Goal: Information Seeking & Learning: Learn about a topic

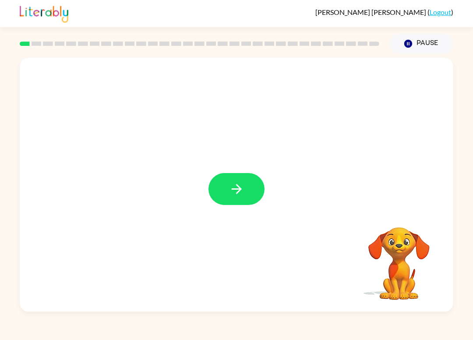
click at [217, 194] on button "button" at bounding box center [236, 189] width 56 height 32
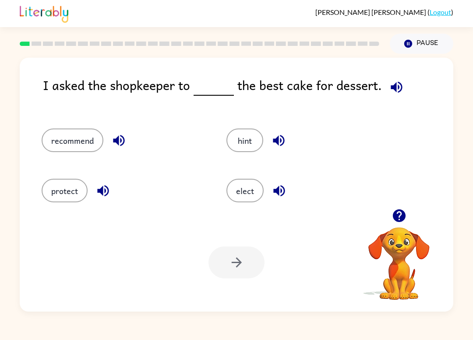
click at [54, 146] on button "recommend" at bounding box center [73, 141] width 62 height 24
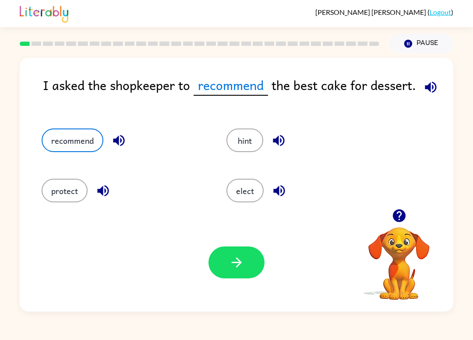
click at [253, 262] on button "button" at bounding box center [236, 263] width 56 height 32
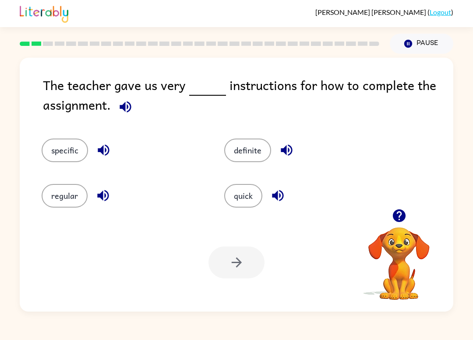
click at [55, 156] on button "specific" at bounding box center [65, 151] width 46 height 24
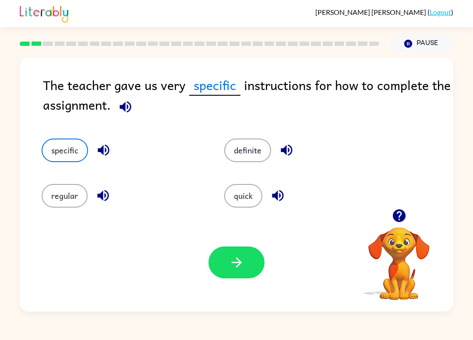
click at [227, 260] on button "button" at bounding box center [236, 263] width 56 height 32
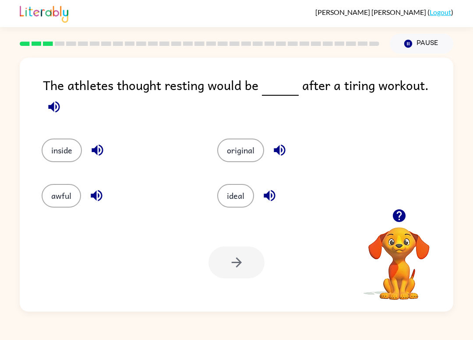
click at [242, 196] on button "ideal" at bounding box center [235, 196] width 37 height 24
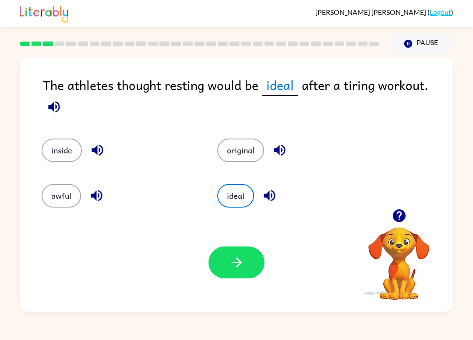
click at [236, 267] on icon "button" at bounding box center [236, 262] width 15 height 15
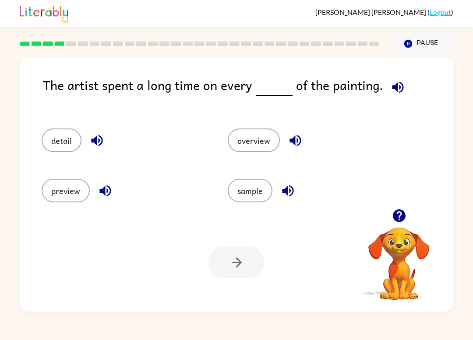
click at [56, 142] on button "detail" at bounding box center [62, 141] width 40 height 24
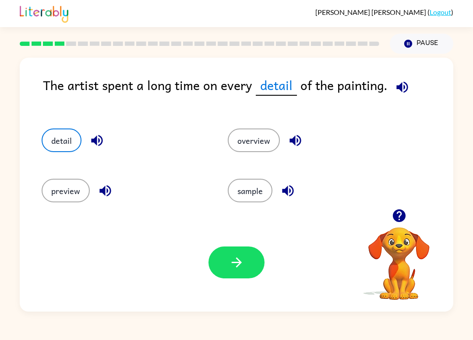
click at [241, 254] on button "button" at bounding box center [236, 263] width 56 height 32
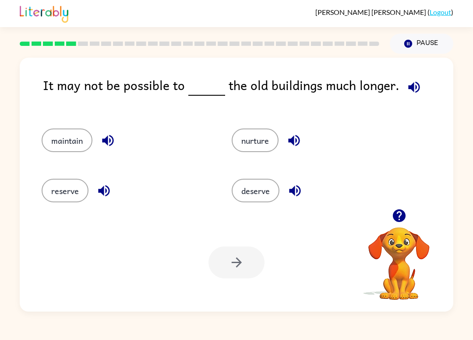
click at [39, 206] on div "reserve" at bounding box center [120, 187] width 190 height 50
click at [44, 200] on div "reserve" at bounding box center [127, 191] width 170 height 24
click at [64, 195] on button "reserve" at bounding box center [65, 191] width 47 height 24
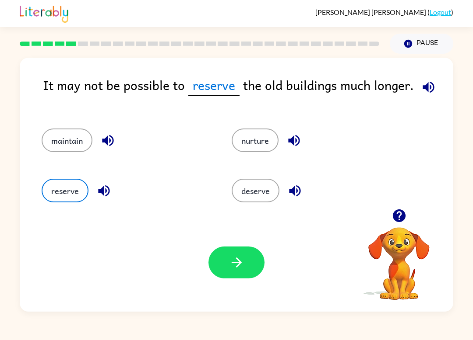
click at [265, 191] on button "deserve" at bounding box center [256, 191] width 48 height 24
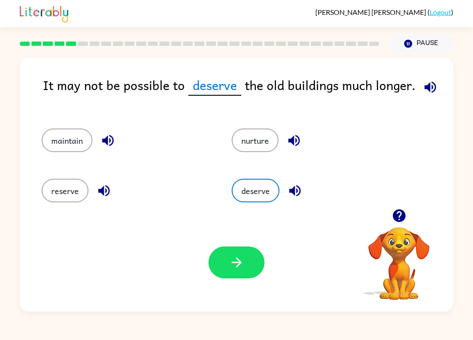
click at [43, 178] on div "reserve" at bounding box center [120, 187] width 190 height 50
click at [260, 263] on button "button" at bounding box center [236, 263] width 56 height 32
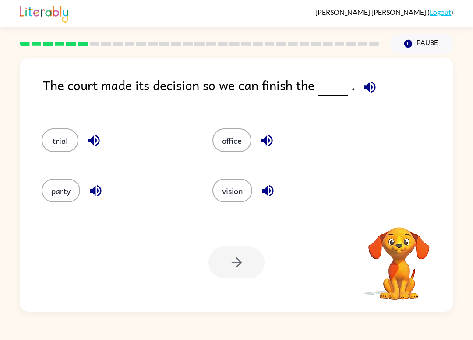
click at [410, 240] on video "Your browser must support playing .mp4 files to use Literably. Please try using…" at bounding box center [399, 258] width 88 height 88
click at [56, 192] on button "party" at bounding box center [61, 191] width 39 height 24
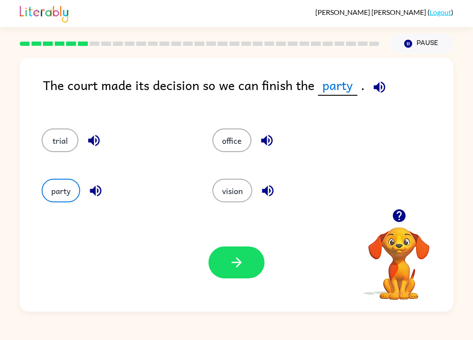
click at [236, 194] on button "vision" at bounding box center [232, 191] width 40 height 24
click at [53, 186] on button "party" at bounding box center [61, 191] width 39 height 24
click at [246, 267] on button "button" at bounding box center [236, 263] width 56 height 32
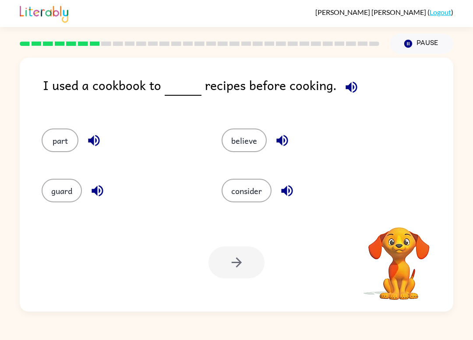
click at [374, 250] on video "Your browser must support playing .mp4 files to use Literably. Please try using…" at bounding box center [399, 258] width 88 height 88
click at [407, 251] on video "Your browser must support playing .mp4 files to use Literably. Please try using…" at bounding box center [399, 258] width 88 height 88
click at [54, 196] on button "guard" at bounding box center [62, 191] width 40 height 24
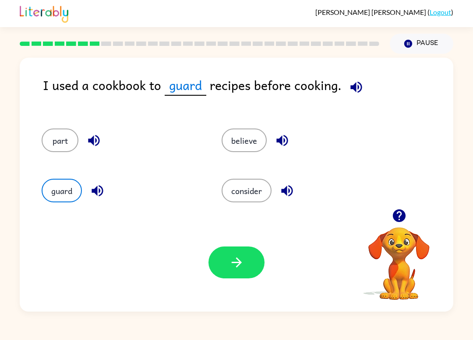
click at [255, 186] on button "consider" at bounding box center [246, 191] width 50 height 24
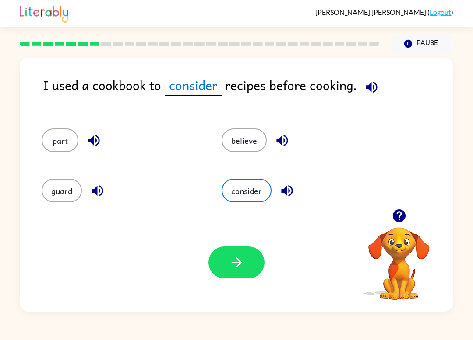
click at [58, 197] on button "guard" at bounding box center [62, 191] width 40 height 24
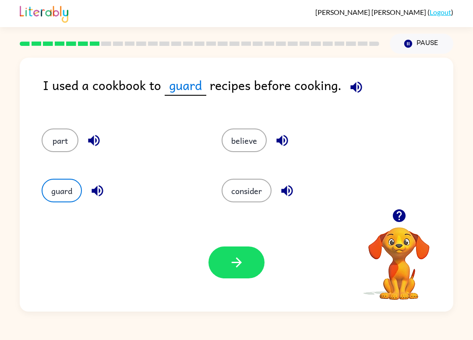
click at [253, 268] on button "button" at bounding box center [236, 263] width 56 height 32
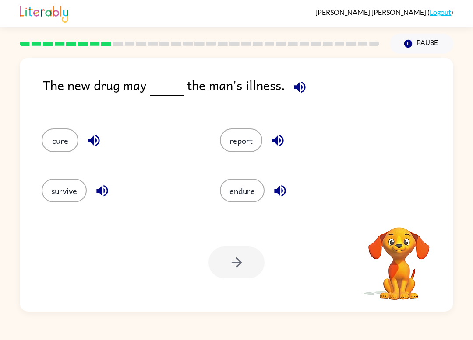
click at [23, 183] on div "The new drug may the man's illness. cure report survive endure Your browser mus…" at bounding box center [236, 185] width 433 height 254
click at [57, 152] on button "cure" at bounding box center [60, 141] width 37 height 24
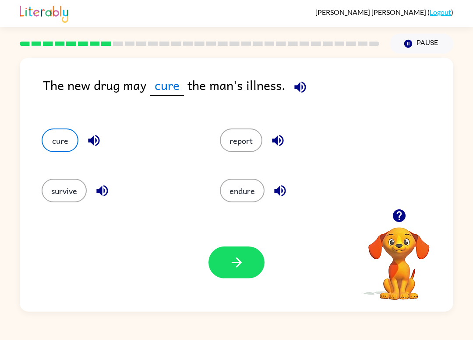
click at [51, 192] on button "survive" at bounding box center [64, 191] width 45 height 24
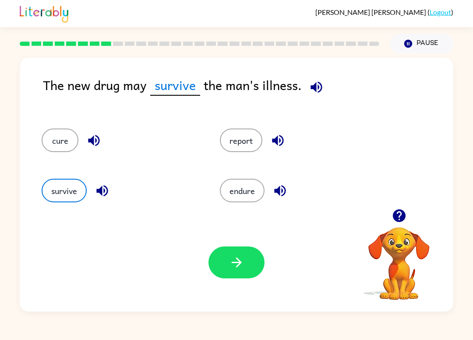
click at [249, 142] on button "report" at bounding box center [241, 141] width 42 height 24
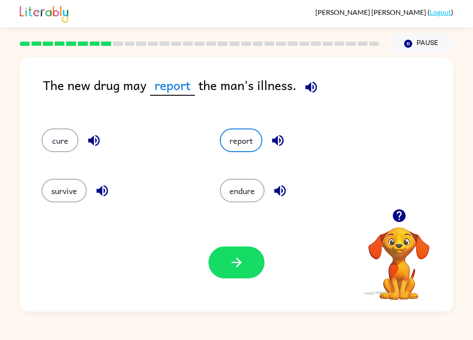
click at [57, 195] on button "survive" at bounding box center [64, 191] width 45 height 24
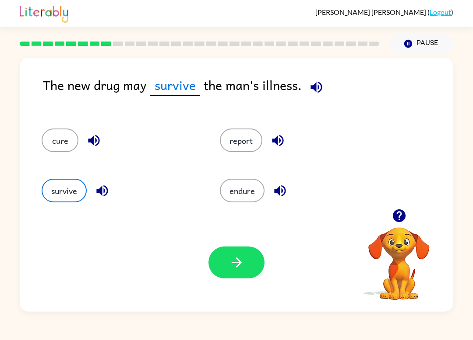
click at [249, 194] on button "endure" at bounding box center [242, 191] width 45 height 24
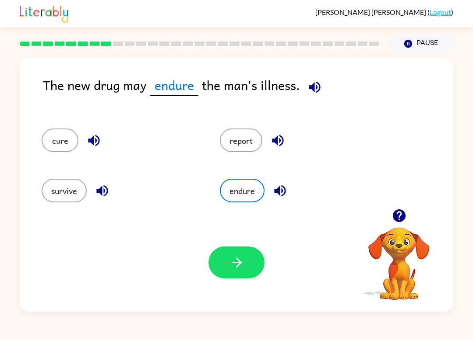
click at [240, 139] on button "report" at bounding box center [241, 141] width 42 height 24
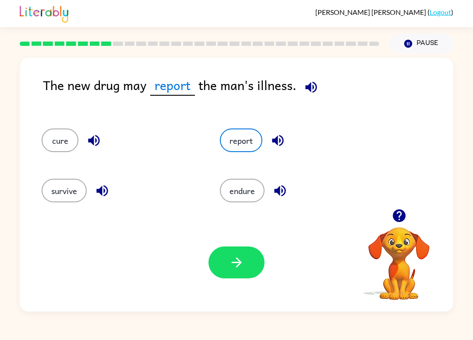
click at [247, 263] on button "button" at bounding box center [236, 263] width 56 height 32
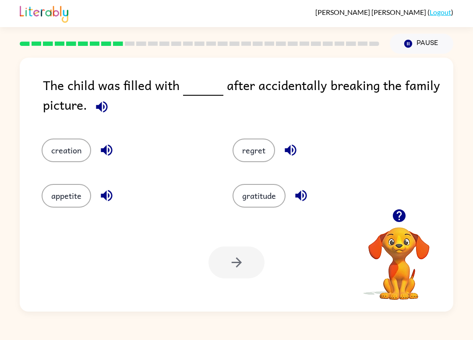
click at [58, 158] on button "creation" at bounding box center [66, 151] width 49 height 24
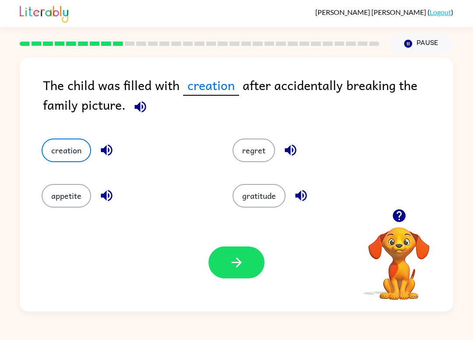
click at [227, 272] on button "button" at bounding box center [236, 263] width 56 height 32
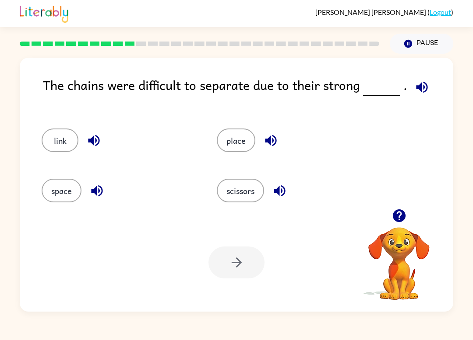
click at [228, 138] on button "place" at bounding box center [236, 141] width 39 height 24
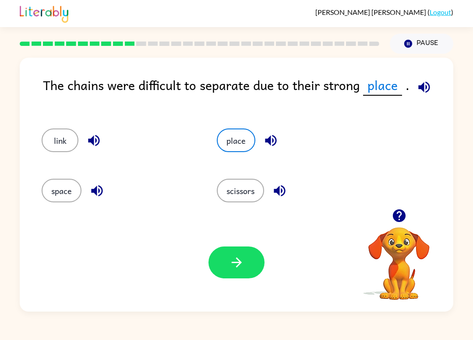
click at [224, 262] on button "button" at bounding box center [236, 263] width 56 height 32
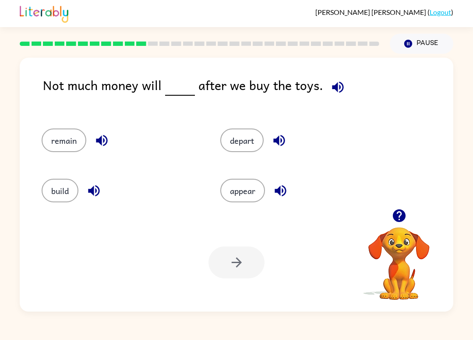
click at [238, 197] on button "appear" at bounding box center [242, 191] width 45 height 24
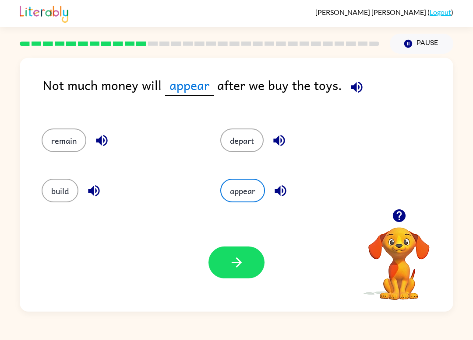
click at [206, 253] on div "Your browser must support playing .mp4 files to use Literably. Please try using…" at bounding box center [236, 263] width 433 height 98
click at [239, 267] on icon "button" at bounding box center [236, 262] width 15 height 15
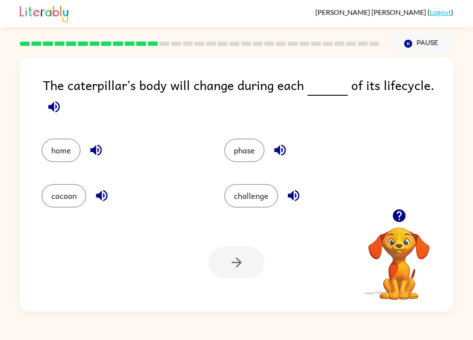
click at [238, 206] on button "challenge" at bounding box center [251, 196] width 54 height 24
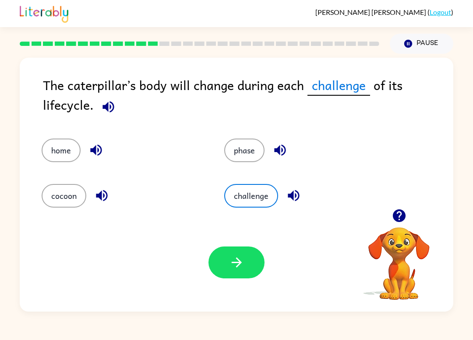
click at [249, 263] on button "button" at bounding box center [236, 263] width 56 height 32
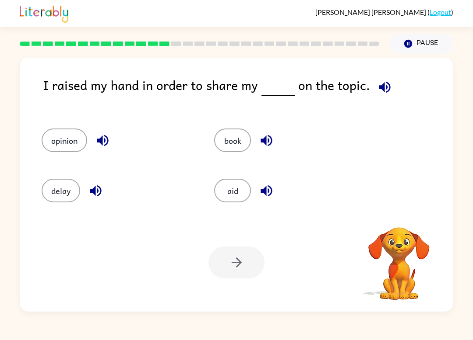
click at [364, 253] on video "Your browser must support playing .mp4 files to use Literably. Please try using…" at bounding box center [399, 258] width 88 height 88
click at [393, 263] on video "Your browser must support playing .mp4 files to use Literably. Please try using…" at bounding box center [399, 258] width 88 height 88
click at [59, 150] on button "opinion" at bounding box center [65, 141] width 46 height 24
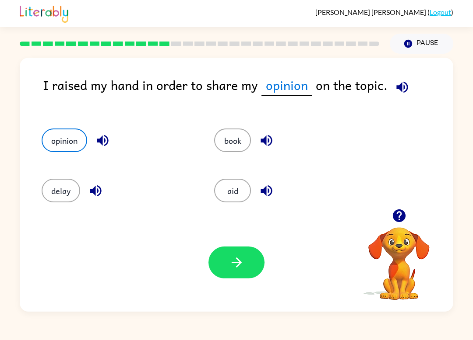
click at [242, 268] on icon "button" at bounding box center [236, 262] width 15 height 15
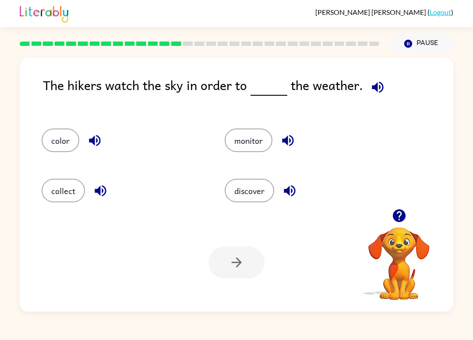
click at [254, 191] on button "discover" at bounding box center [249, 191] width 49 height 24
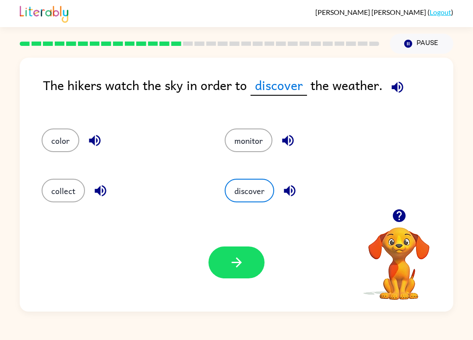
click at [239, 262] on icon "button" at bounding box center [236, 263] width 10 height 10
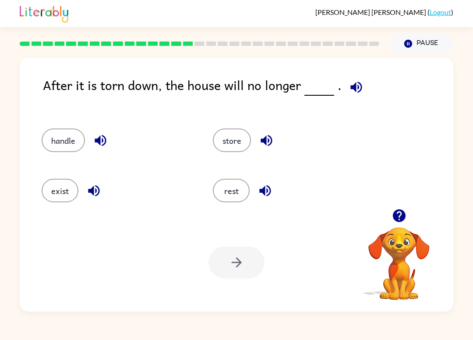
click at [69, 187] on button "exist" at bounding box center [60, 191] width 37 height 24
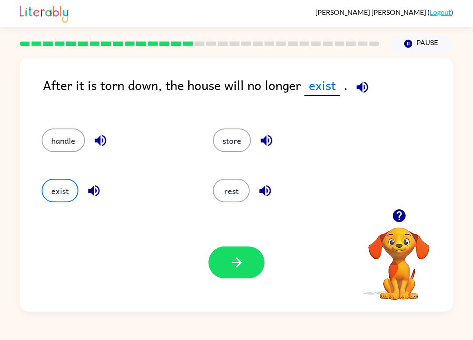
click at [230, 266] on icon "button" at bounding box center [236, 262] width 15 height 15
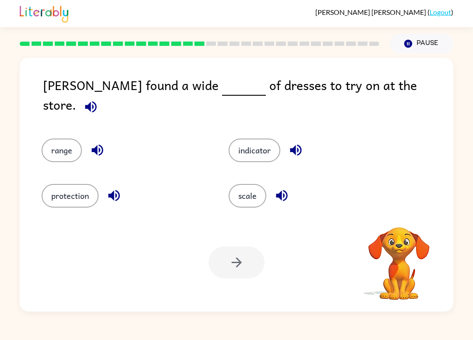
click at [254, 141] on button "indicator" at bounding box center [254, 151] width 52 height 24
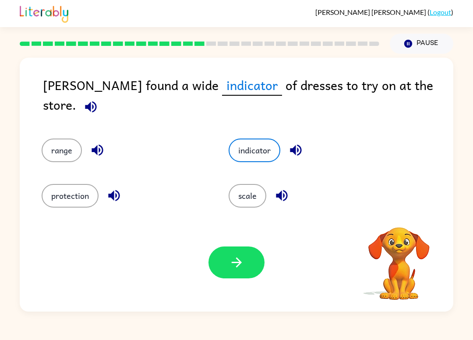
click at [17, 182] on div "[PERSON_NAME] found a wide indicator of dresses to try on at the store. range i…" at bounding box center [236, 183] width 473 height 258
click at [246, 263] on button "button" at bounding box center [236, 263] width 56 height 32
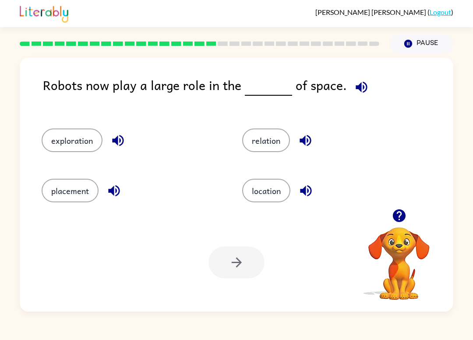
click at [277, 188] on button "location" at bounding box center [266, 191] width 48 height 24
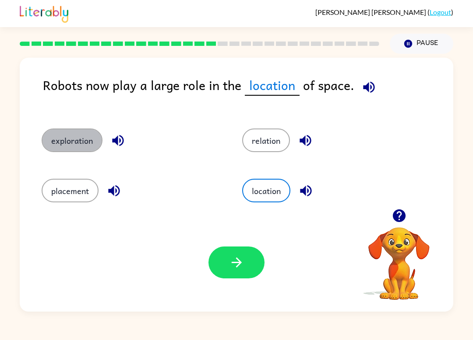
click at [50, 151] on button "exploration" at bounding box center [72, 141] width 61 height 24
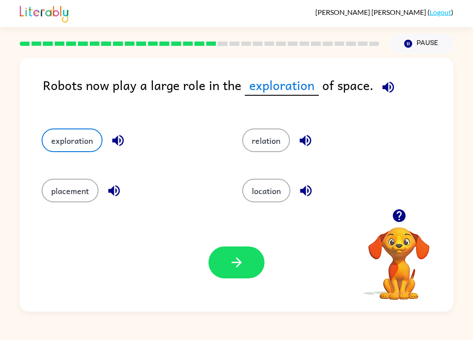
click at [270, 140] on button "relation" at bounding box center [266, 141] width 48 height 24
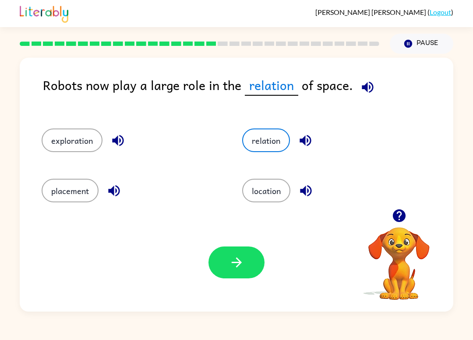
click at [57, 192] on button "placement" at bounding box center [70, 191] width 57 height 24
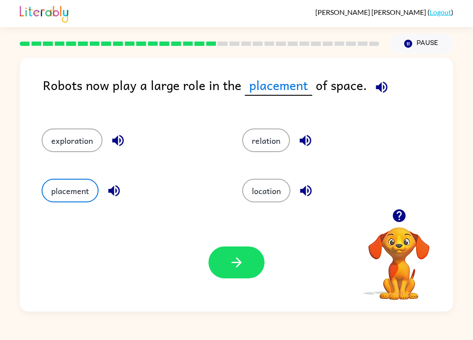
click at [284, 176] on div "location" at bounding box center [325, 187] width 200 height 50
click at [277, 190] on button "location" at bounding box center [266, 191] width 48 height 24
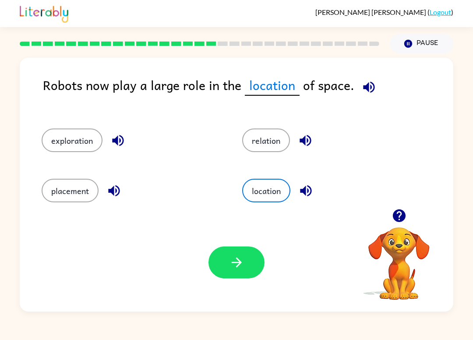
click at [246, 263] on button "button" at bounding box center [236, 263] width 56 height 32
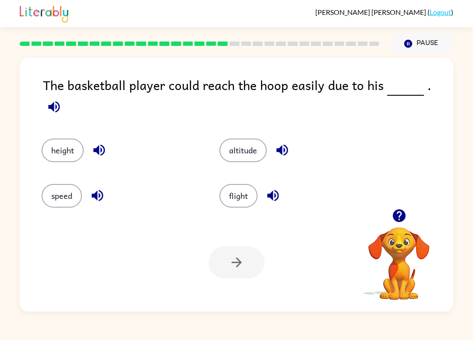
click at [242, 194] on button "flight" at bounding box center [238, 196] width 38 height 24
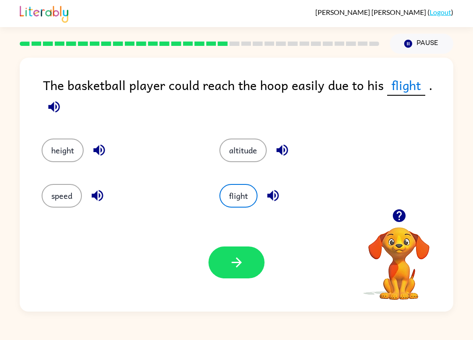
click at [246, 270] on button "button" at bounding box center [236, 263] width 56 height 32
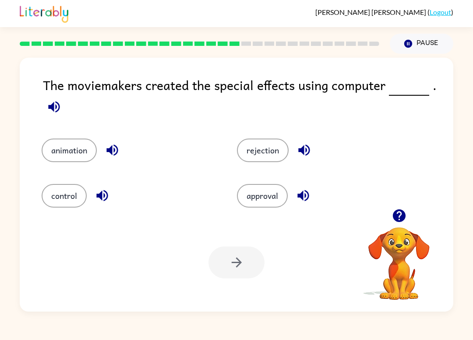
click at [63, 162] on button "animation" at bounding box center [69, 151] width 55 height 24
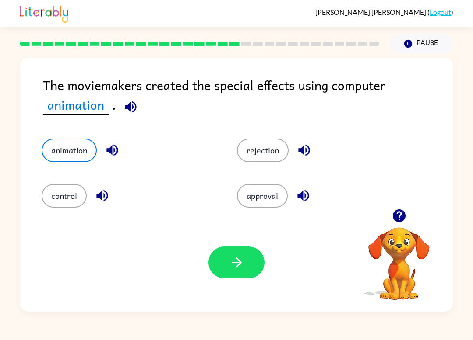
click at [222, 270] on button "button" at bounding box center [236, 263] width 56 height 32
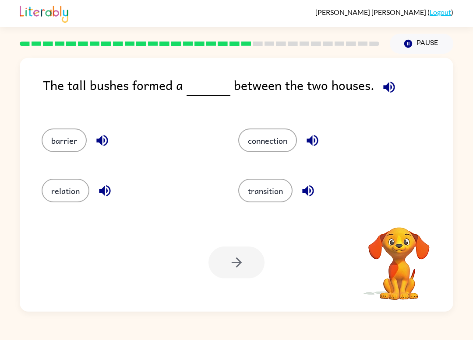
click at [267, 146] on button "connection" at bounding box center [267, 141] width 59 height 24
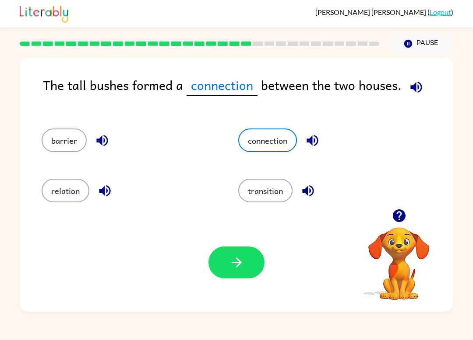
click at [238, 265] on icon "button" at bounding box center [236, 262] width 15 height 15
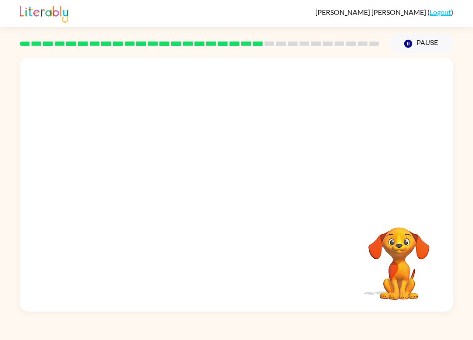
click at [289, 140] on video "Your browser must support playing .mp4 files to use Literably. Please try using…" at bounding box center [236, 133] width 433 height 151
click at [269, 147] on video "Your browser must support playing .mp4 files to use Literably. Please try using…" at bounding box center [236, 133] width 433 height 151
click at [288, 145] on video "Your browser must support playing .mp4 files to use Literably. Please try using…" at bounding box center [236, 133] width 433 height 151
click at [287, 150] on video "Your browser must support playing .mp4 files to use Literably. Please try using…" at bounding box center [236, 133] width 433 height 151
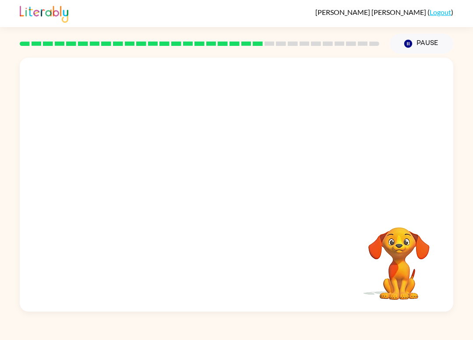
click at [293, 150] on video "Your browser must support playing .mp4 files to use Literably. Please try using…" at bounding box center [236, 133] width 433 height 151
click at [300, 148] on video "Your browser must support playing .mp4 files to use Literably. Please try using…" at bounding box center [236, 133] width 433 height 151
click at [278, 146] on video "Your browser must support playing .mp4 files to use Literably. Please try using…" at bounding box center [236, 133] width 433 height 151
click at [284, 150] on video "Your browser must support playing .mp4 files to use Literably. Please try using…" at bounding box center [236, 133] width 433 height 151
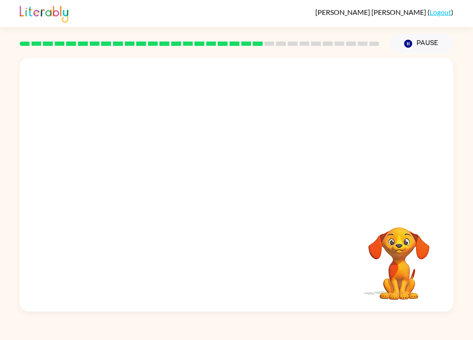
click at [285, 150] on video "Your browser must support playing .mp4 files to use Literably. Please try using…" at bounding box center [236, 133] width 433 height 151
click at [287, 152] on video "Your browser must support playing .mp4 files to use Literably. Please try using…" at bounding box center [236, 133] width 433 height 151
click at [289, 154] on video "Your browser must support playing .mp4 files to use Literably. Please try using…" at bounding box center [236, 133] width 433 height 151
click at [288, 154] on video "Your browser must support playing .mp4 files to use Literably. Please try using…" at bounding box center [236, 133] width 433 height 151
click at [291, 149] on video "Your browser must support playing .mp4 files to use Literably. Please try using…" at bounding box center [236, 133] width 433 height 151
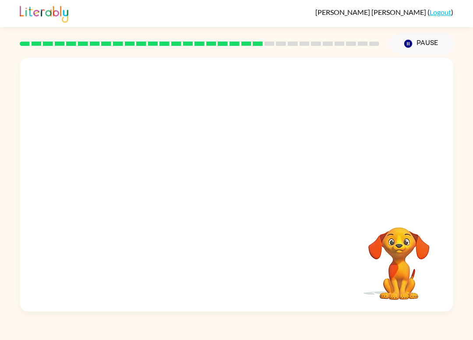
click at [282, 152] on video "Your browser must support playing .mp4 files to use Literably. Please try using…" at bounding box center [236, 133] width 433 height 151
click at [283, 158] on video "Your browser must support playing .mp4 files to use Literably. Please try using…" at bounding box center [236, 133] width 433 height 151
click at [430, 228] on video "Your browser must support playing .mp4 files to use Literably. Please try using…" at bounding box center [399, 258] width 88 height 88
click at [215, 193] on div at bounding box center [236, 189] width 56 height 32
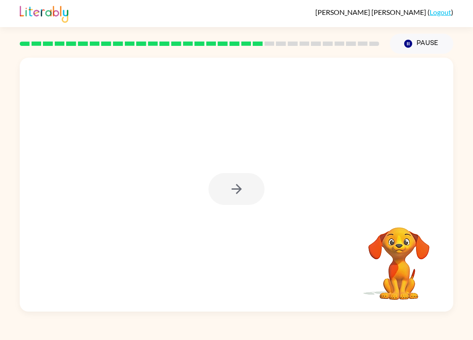
click at [230, 203] on div at bounding box center [236, 189] width 56 height 32
click at [245, 187] on button "button" at bounding box center [236, 189] width 56 height 32
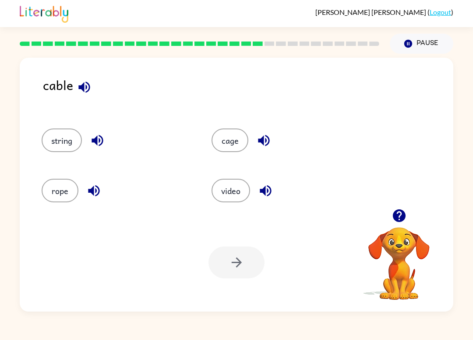
click at [64, 192] on button "rope" at bounding box center [60, 191] width 37 height 24
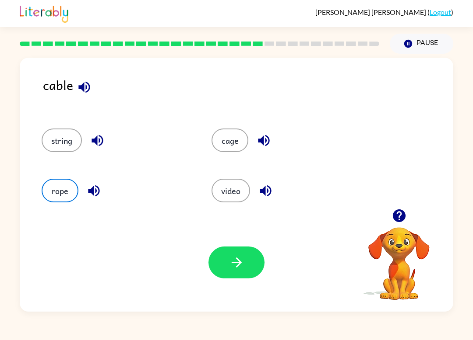
click at [241, 264] on icon "button" at bounding box center [236, 263] width 10 height 10
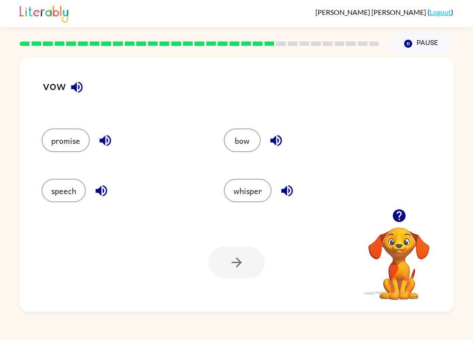
click at [232, 274] on div at bounding box center [236, 263] width 56 height 32
click at [69, 199] on button "speech" at bounding box center [64, 191] width 44 height 24
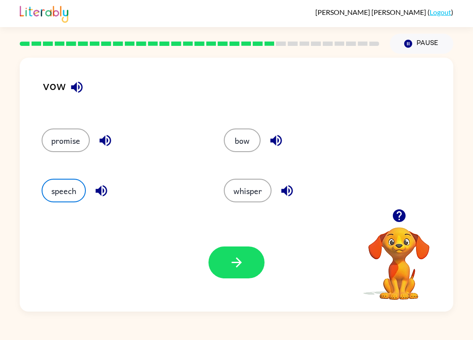
click at [237, 267] on icon "button" at bounding box center [236, 263] width 10 height 10
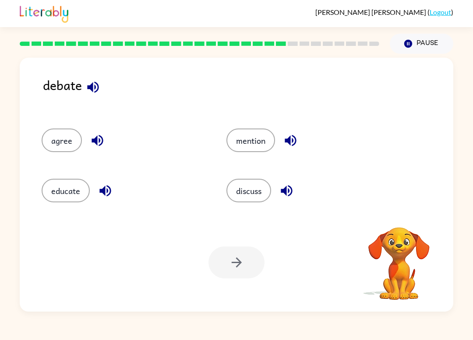
click at [253, 189] on button "discuss" at bounding box center [248, 191] width 45 height 24
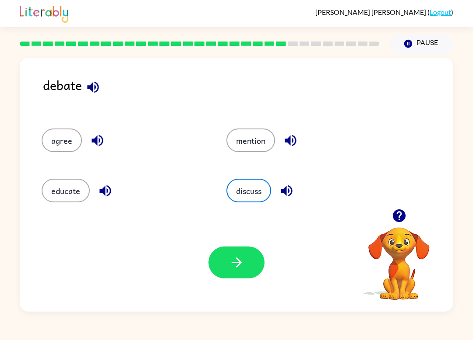
click at [236, 260] on icon "button" at bounding box center [236, 262] width 15 height 15
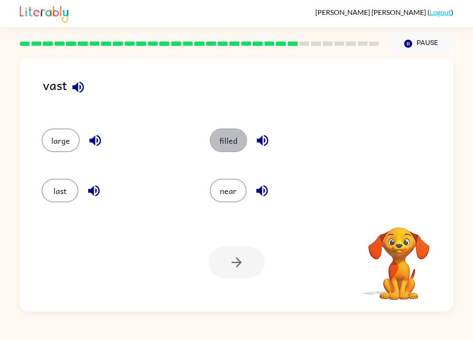
click at [230, 148] on button "filled" at bounding box center [228, 141] width 37 height 24
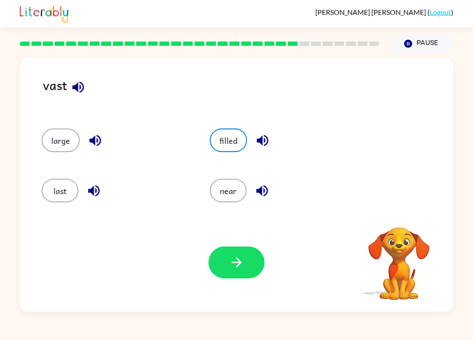
click at [51, 190] on button "last" at bounding box center [60, 191] width 37 height 24
click at [233, 181] on button "near" at bounding box center [228, 191] width 37 height 24
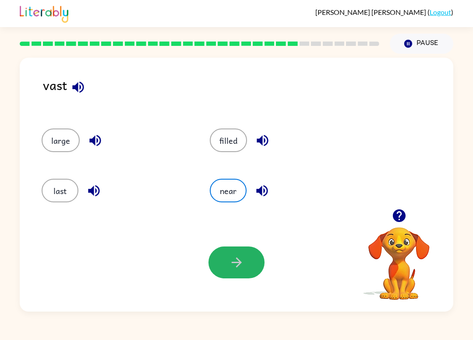
click at [247, 261] on button "button" at bounding box center [236, 263] width 56 height 32
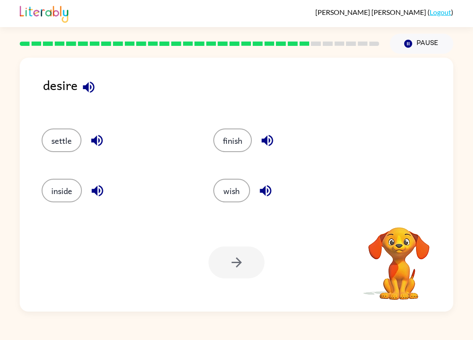
click at [248, 263] on div at bounding box center [236, 263] width 56 height 32
click at [59, 191] on button "inside" at bounding box center [62, 191] width 40 height 24
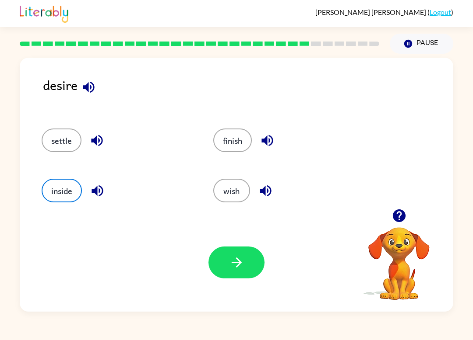
click at [57, 148] on button "settle" at bounding box center [62, 141] width 40 height 24
click at [251, 266] on button "button" at bounding box center [236, 263] width 56 height 32
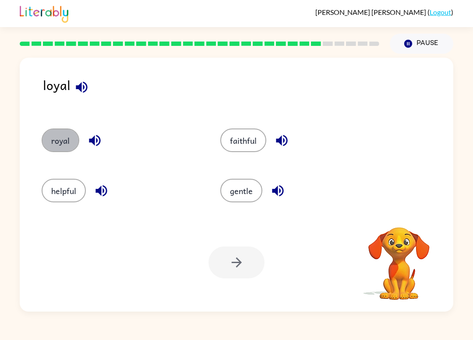
click at [67, 149] on button "royal" at bounding box center [61, 141] width 38 height 24
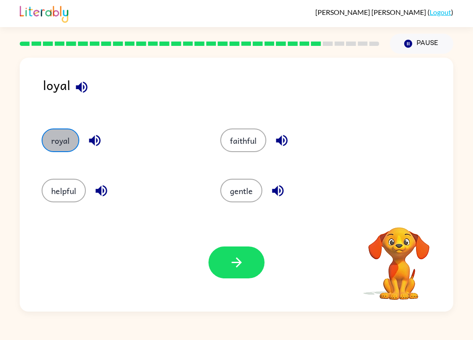
click at [58, 147] on button "royal" at bounding box center [61, 141] width 38 height 24
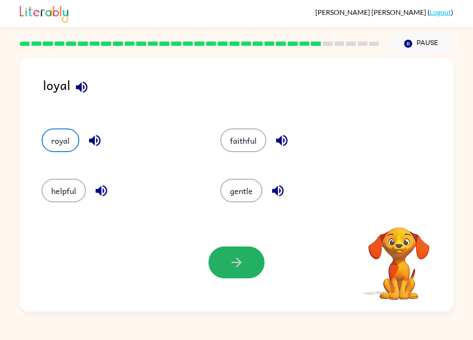
click at [244, 263] on button "button" at bounding box center [236, 263] width 56 height 32
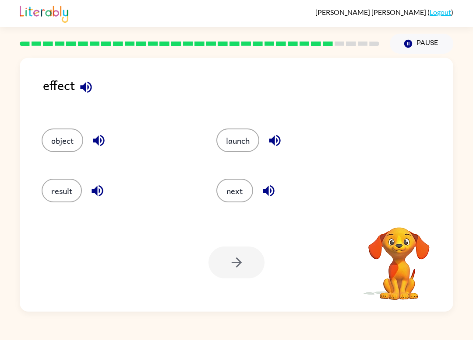
click at [63, 193] on button "result" at bounding box center [62, 191] width 40 height 24
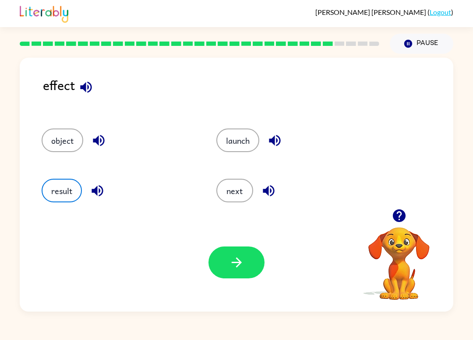
click at [232, 137] on button "launch" at bounding box center [237, 141] width 43 height 24
click at [234, 269] on icon "button" at bounding box center [236, 262] width 15 height 15
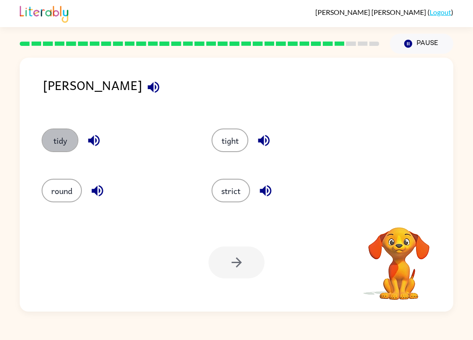
click at [56, 146] on button "tidy" at bounding box center [60, 141] width 37 height 24
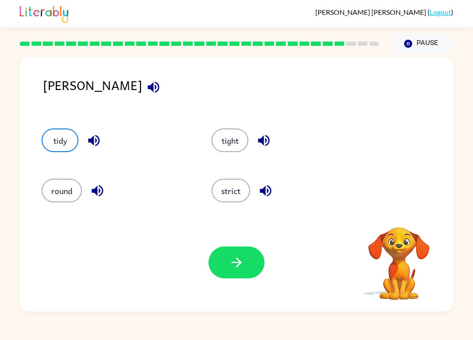
click at [249, 260] on button "button" at bounding box center [236, 263] width 56 height 32
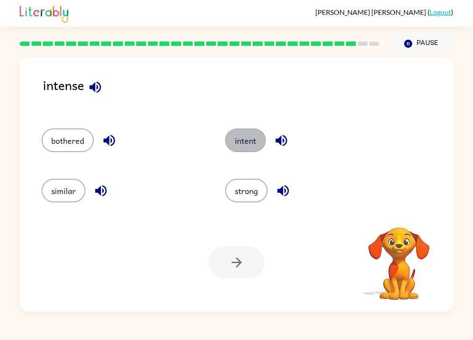
click at [242, 146] on button "intent" at bounding box center [245, 141] width 41 height 24
click at [254, 136] on button "intent" at bounding box center [245, 141] width 41 height 24
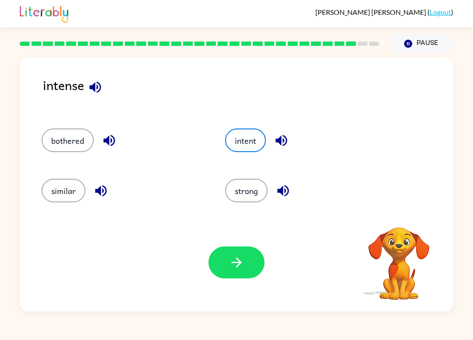
click at [255, 193] on button "strong" at bounding box center [246, 191] width 42 height 24
click at [245, 262] on button "button" at bounding box center [236, 263] width 56 height 32
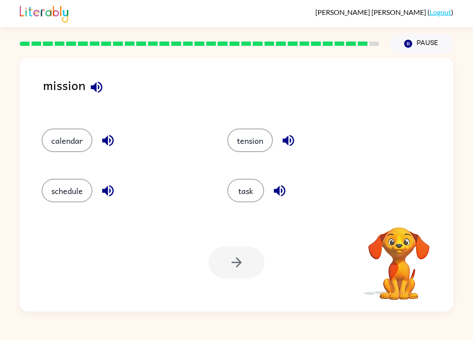
click at [250, 263] on div at bounding box center [236, 263] width 56 height 32
click at [253, 194] on button "task" at bounding box center [245, 191] width 37 height 24
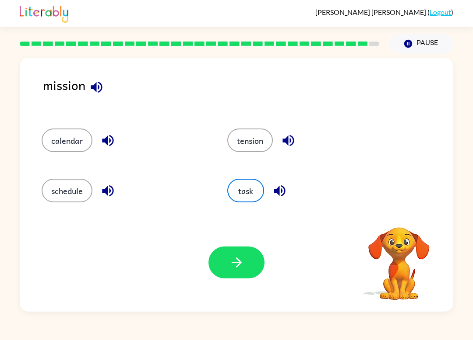
click at [240, 260] on icon "button" at bounding box center [236, 262] width 15 height 15
